Goal: Obtain resource: Download file/media

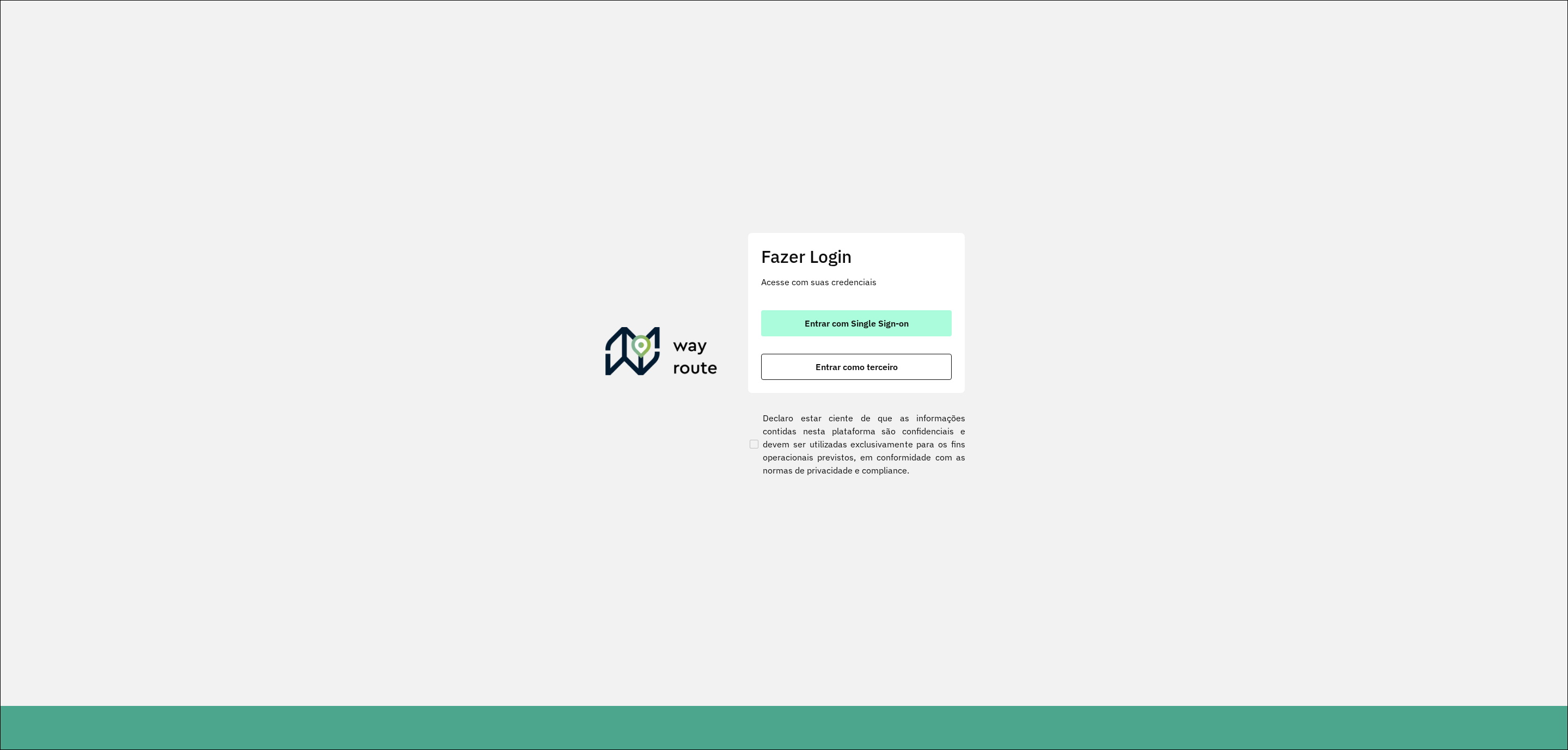
click at [828, 314] on button "Entrar com Single Sign-on" at bounding box center [857, 323] width 191 height 26
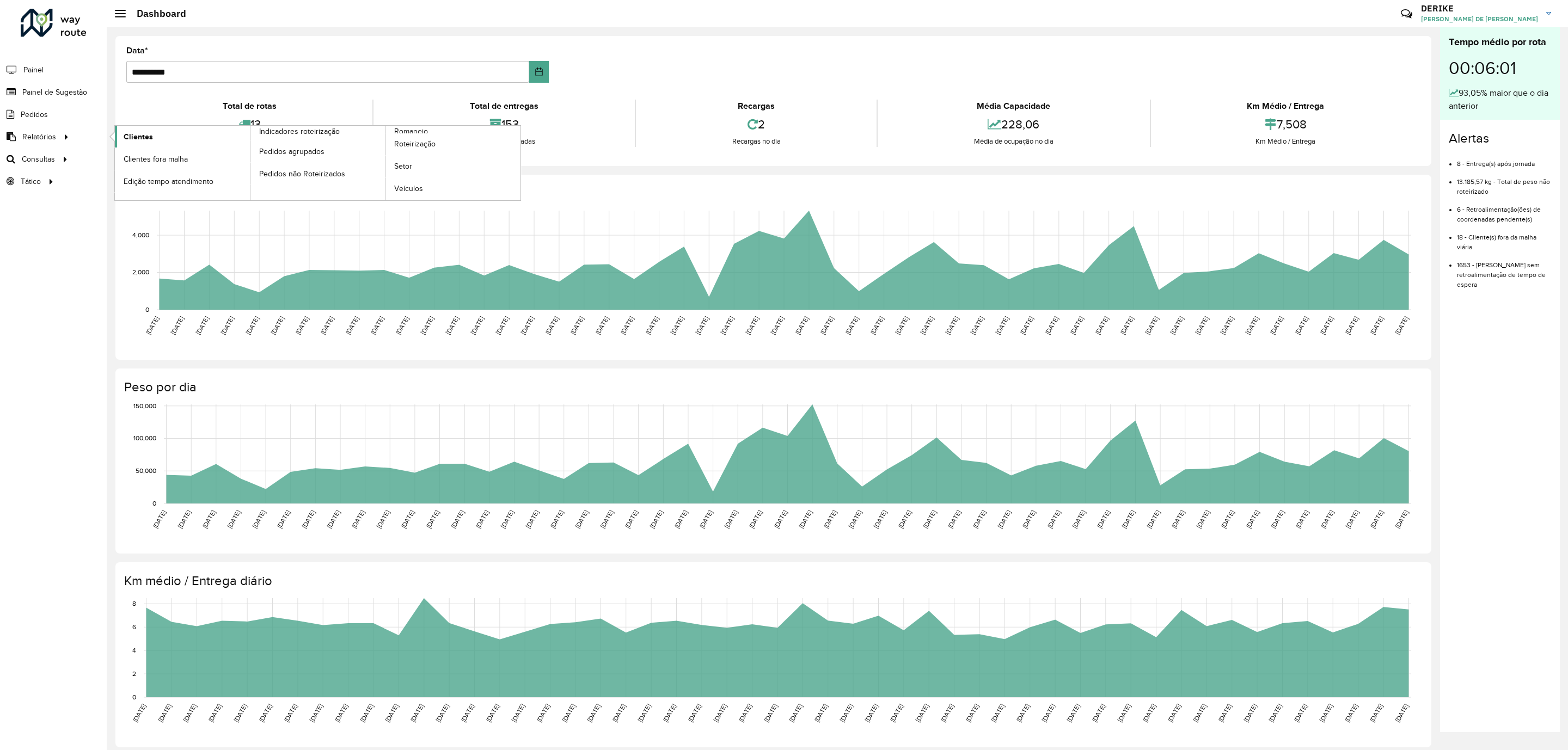
click at [129, 139] on span "Clientes" at bounding box center [138, 136] width 29 height 11
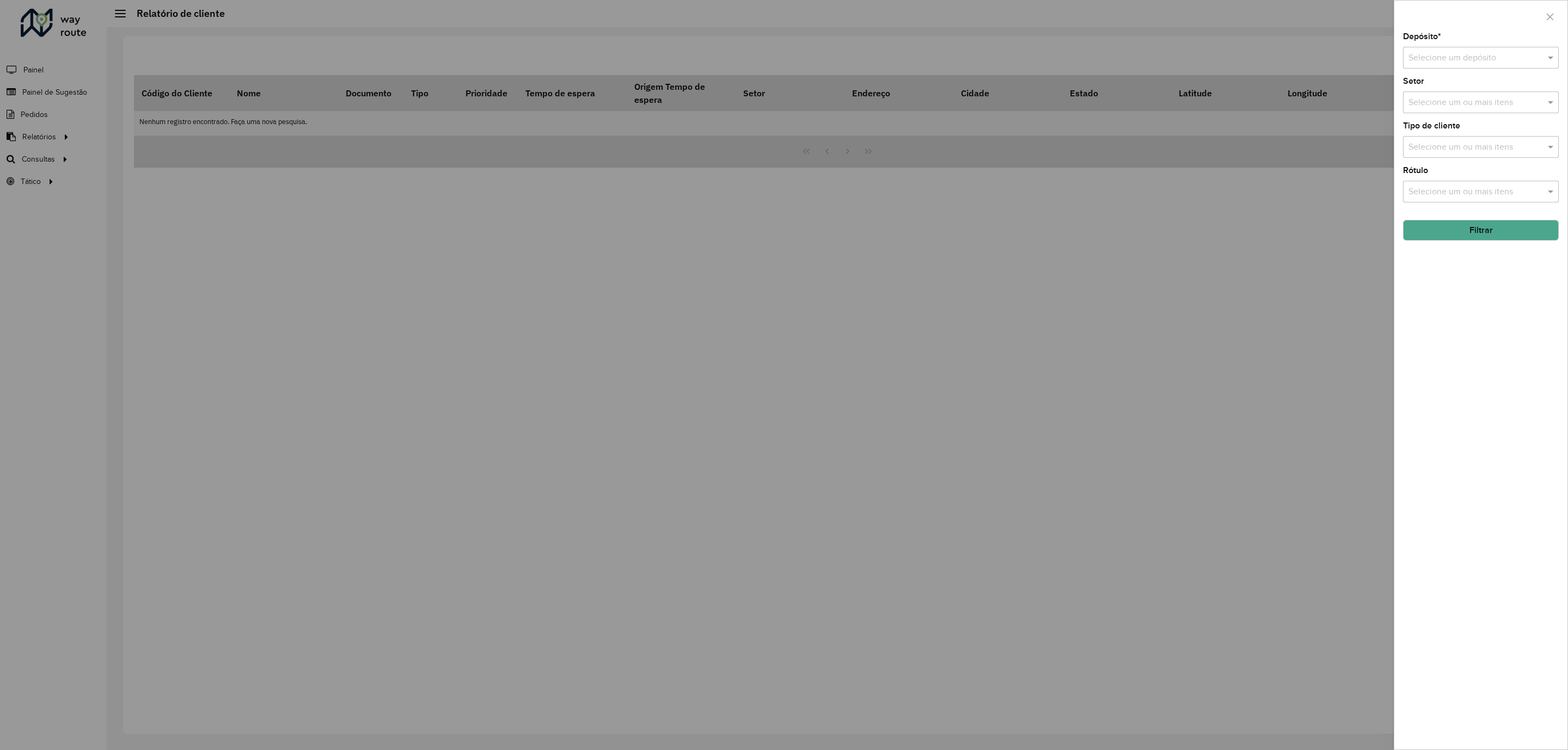
click at [1459, 50] on div "Selecione um depósito" at bounding box center [1481, 57] width 156 height 22
click at [1448, 84] on div "CDD Blumenau" at bounding box center [1480, 89] width 154 height 19
click at [1491, 231] on button "Filtrar" at bounding box center [1481, 230] width 156 height 21
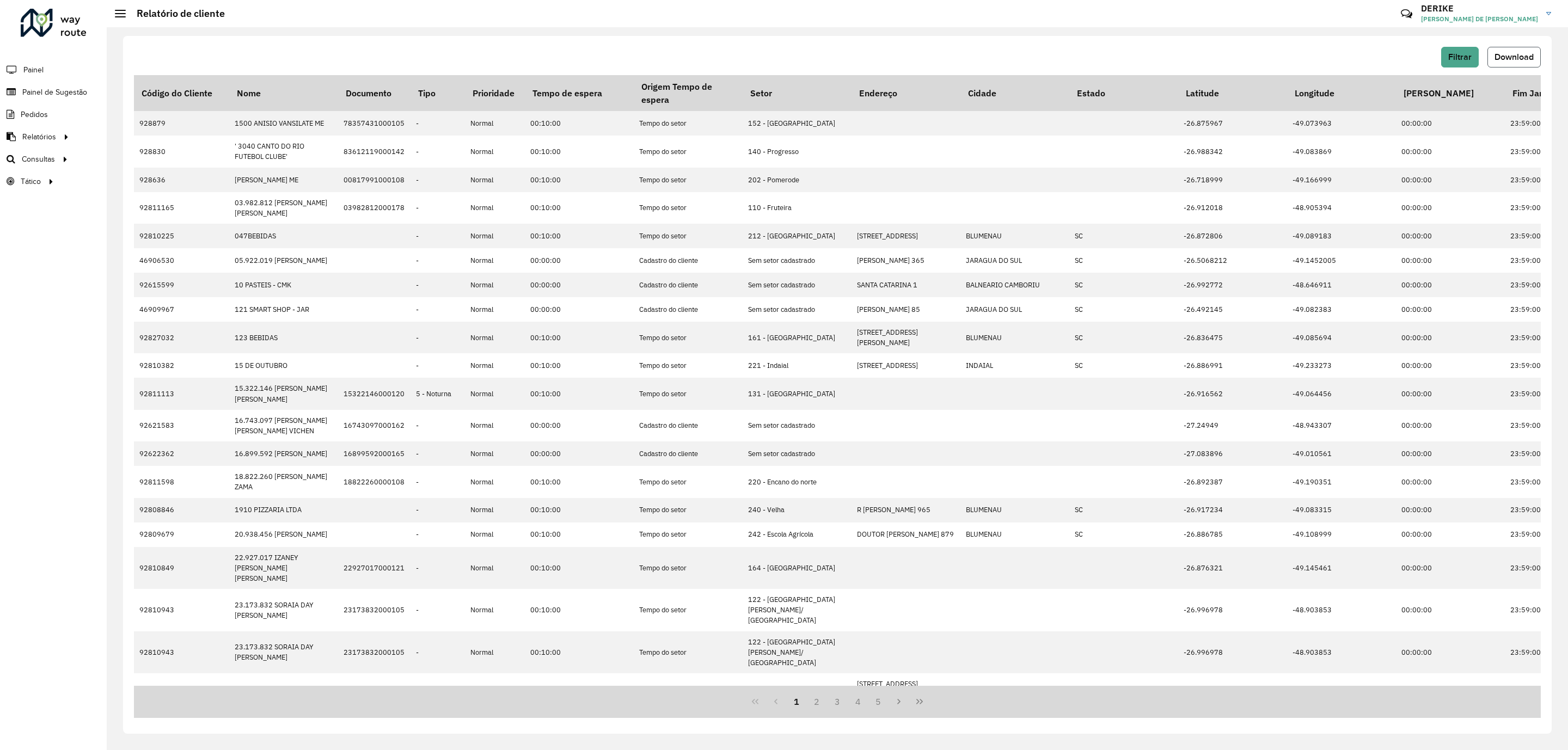
click at [1502, 54] on span "Download" at bounding box center [1514, 57] width 39 height 9
